Goal: Task Accomplishment & Management: Use online tool/utility

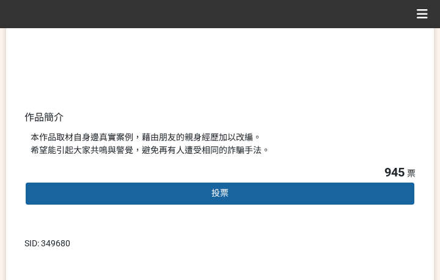
scroll to position [306, 0]
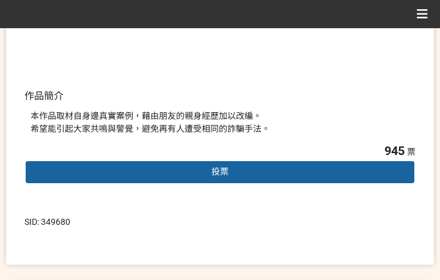
click at [234, 170] on div "投票" at bounding box center [219, 172] width 391 height 24
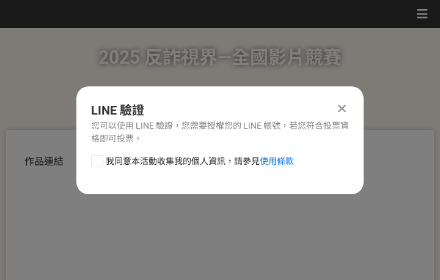
scroll to position [0, 0]
drag, startPoint x: 196, startPoint y: 157, endPoint x: 212, endPoint y: 171, distance: 20.4
click at [196, 158] on span "我同意本活動收集我的個人資訊，請參見 使用條款" at bounding box center [200, 161] width 188 height 13
click at [100, 158] on input "我同意本活動收集我的個人資訊，請參見 使用條款" at bounding box center [96, 161] width 8 height 8
checkbox input "false"
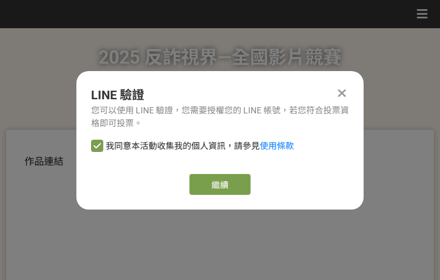
click at [219, 196] on div "LINE 驗證 您可以使用 LINE 驗證，您需要授權您的 LINE 帳號，若您符合投票資格即可投票。 我同意本活動收集我的個人資訊，請參見 使用條款 繼續" at bounding box center [219, 140] width 287 height 138
click at [230, 181] on link "繼續" at bounding box center [220, 184] width 61 height 21
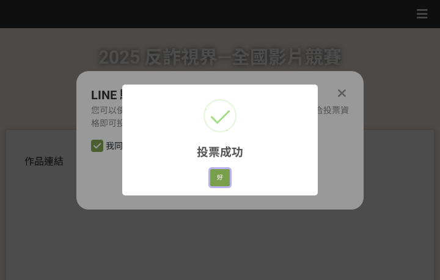
drag, startPoint x: 227, startPoint y: 177, endPoint x: 147, endPoint y: 147, distance: 85.6
click at [228, 177] on button "好" at bounding box center [220, 177] width 20 height 17
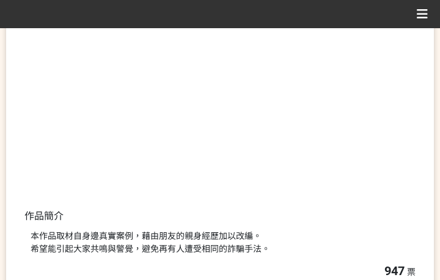
scroll to position [234, 0]
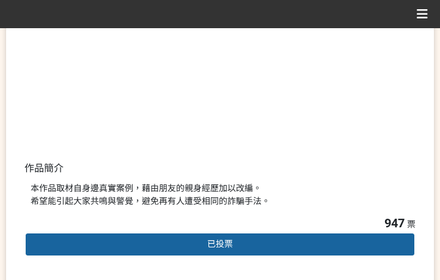
drag, startPoint x: 256, startPoint y: 196, endPoint x: 328, endPoint y: 160, distance: 81.0
click at [258, 194] on div "本作品取材自身邊真實案例，藉由朋友的親身經歷加以改編。 希望能引起大家共鳴與警覺，避免再有人遭受相同的詐騙手法。" at bounding box center [220, 195] width 379 height 26
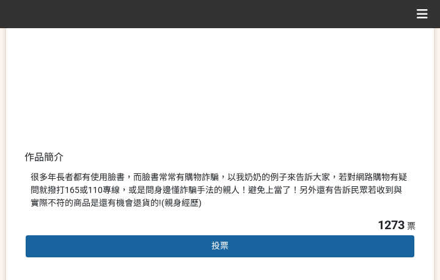
scroll to position [306, 0]
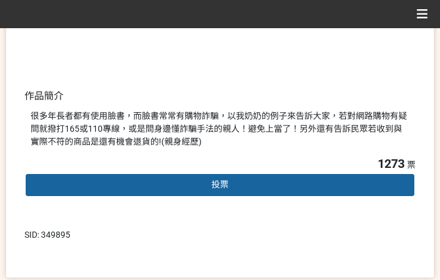
click at [201, 186] on div "投票" at bounding box center [219, 184] width 391 height 24
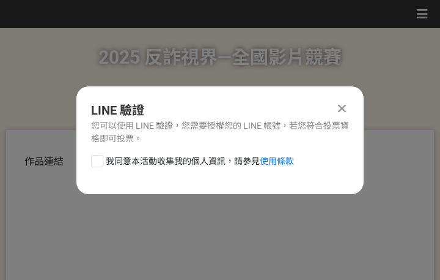
click at [171, 165] on span "我同意本活動收集我的個人資訊，請參見 使用條款" at bounding box center [200, 161] width 188 height 13
click at [100, 165] on input "我同意本活動收集我的個人資訊，請參見 使用條款" at bounding box center [96, 161] width 8 height 8
checkbox input "false"
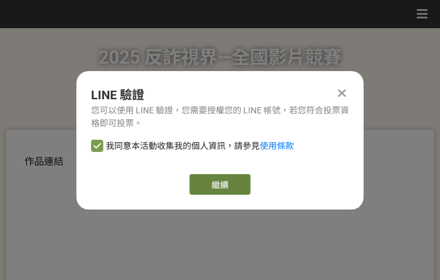
click at [210, 177] on link "繼續" at bounding box center [220, 184] width 61 height 21
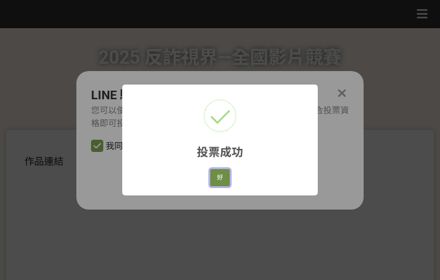
click at [217, 177] on button "好" at bounding box center [220, 177] width 20 height 17
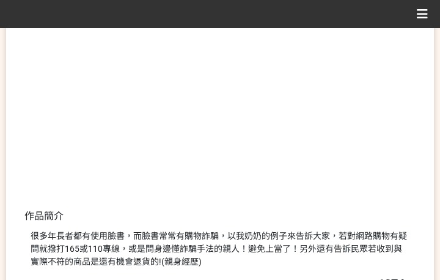
scroll to position [234, 0]
